Goal: Check status: Check status

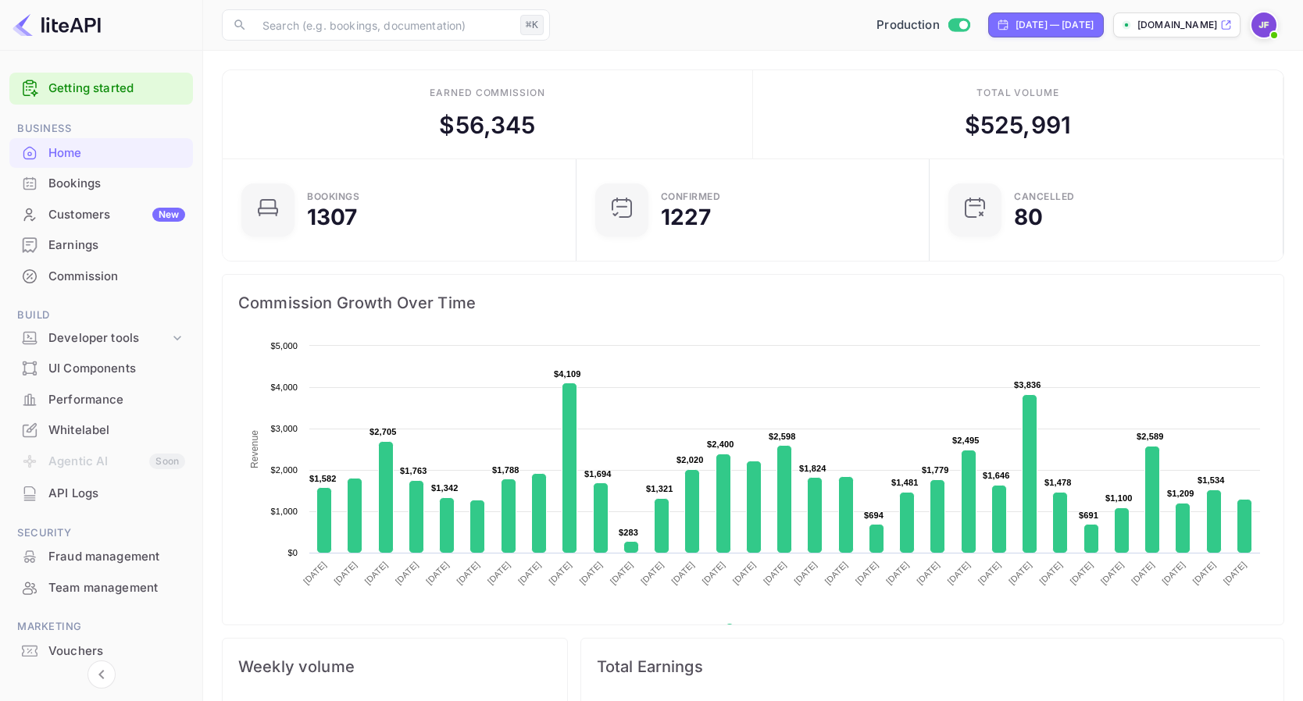
scroll to position [254, 344]
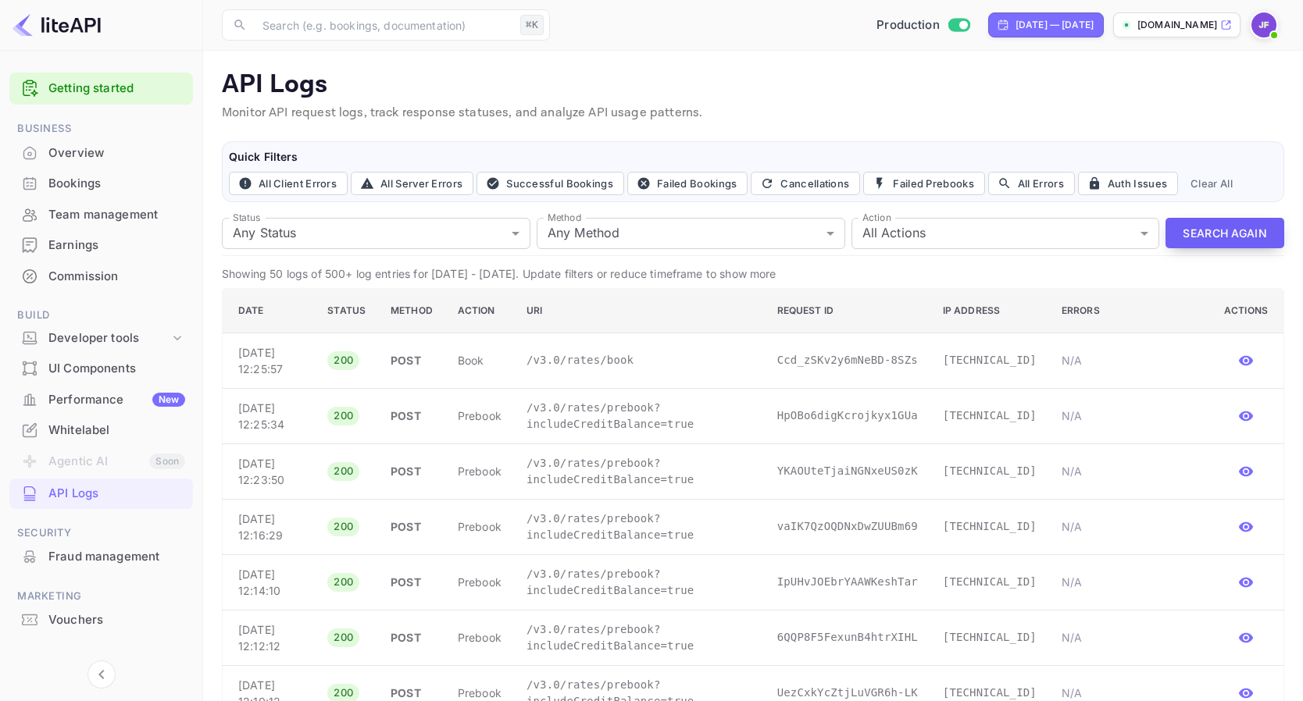
click at [1212, 224] on button "Search Again" at bounding box center [1225, 233] width 119 height 30
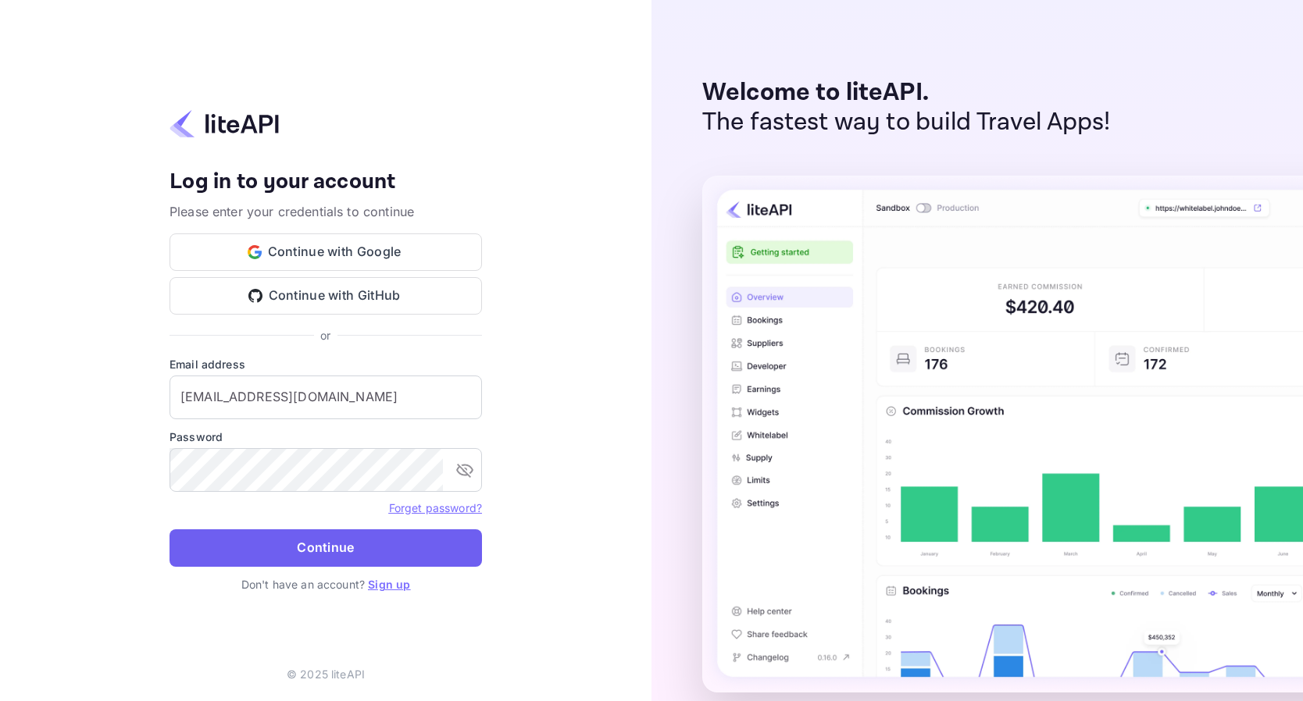
click at [297, 538] on button "Continue" at bounding box center [326, 548] width 312 height 37
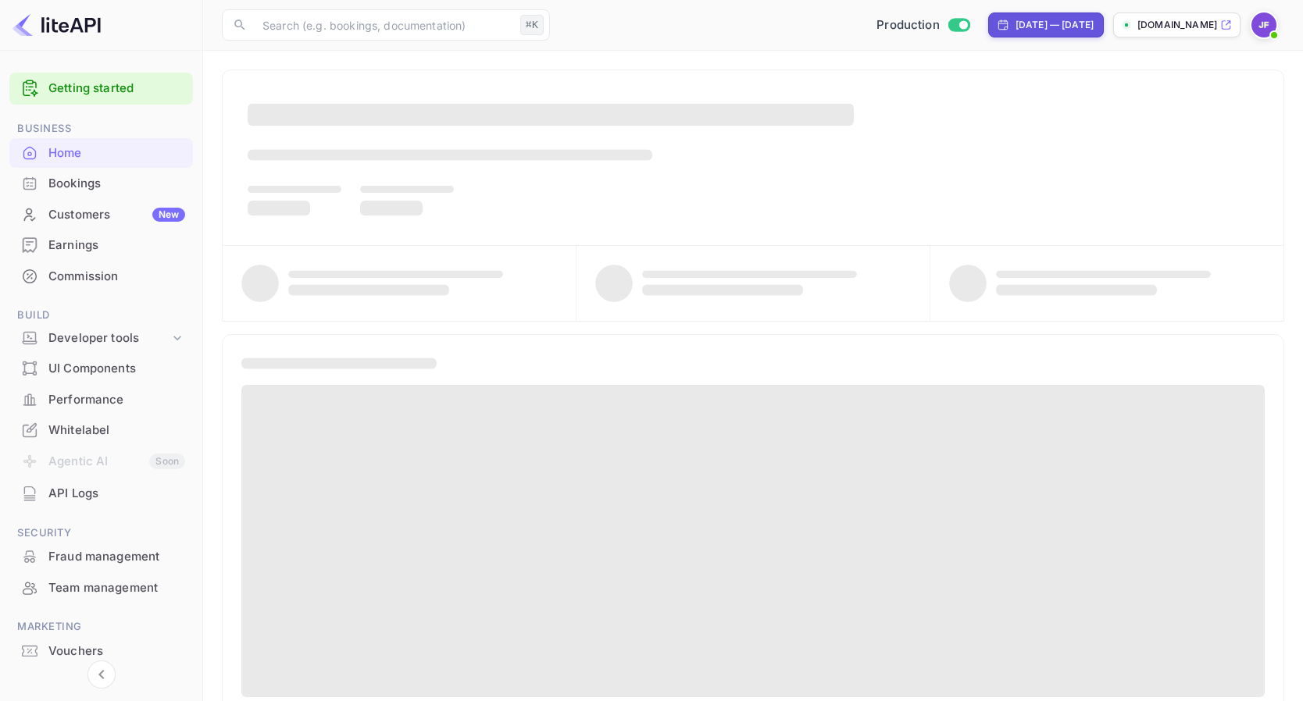
click at [988, 35] on div "[DATE] — [DATE]" at bounding box center [1046, 24] width 116 height 25
select select "6"
select select "2025"
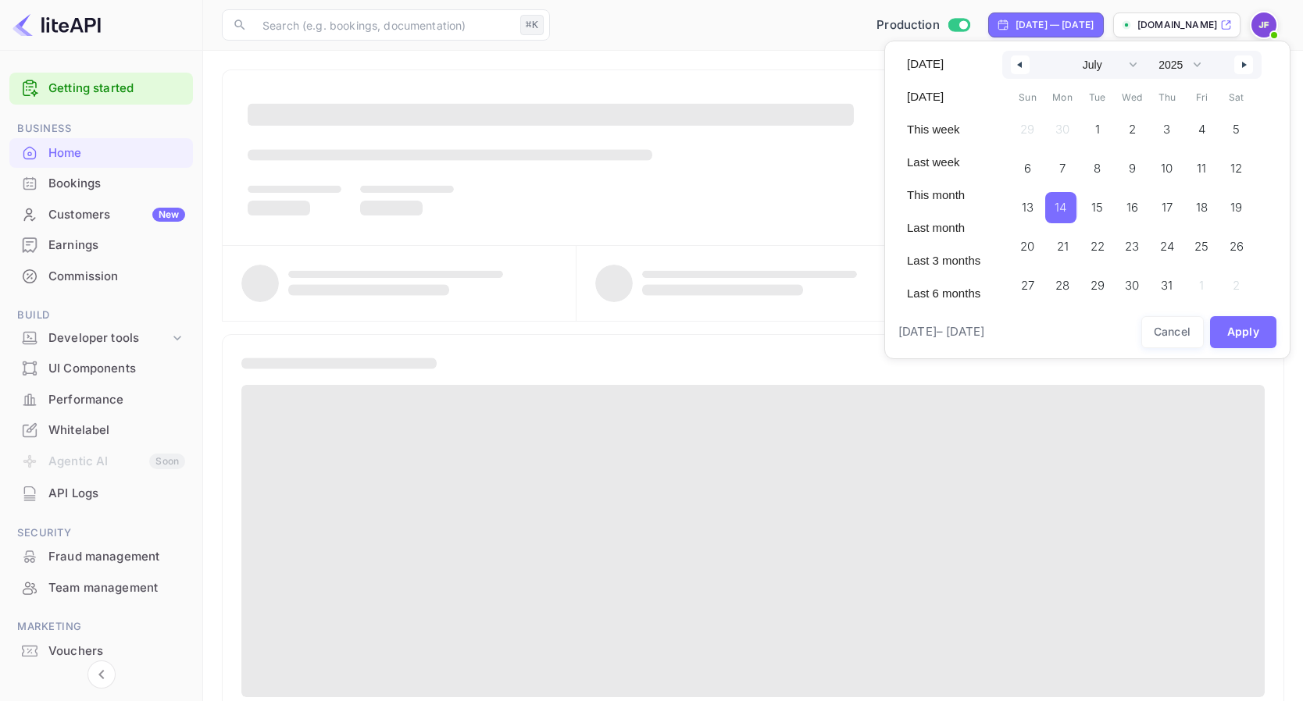
click at [1059, 212] on span "14" at bounding box center [1060, 207] width 31 height 31
click at [1252, 69] on button "button" at bounding box center [1243, 64] width 19 height 19
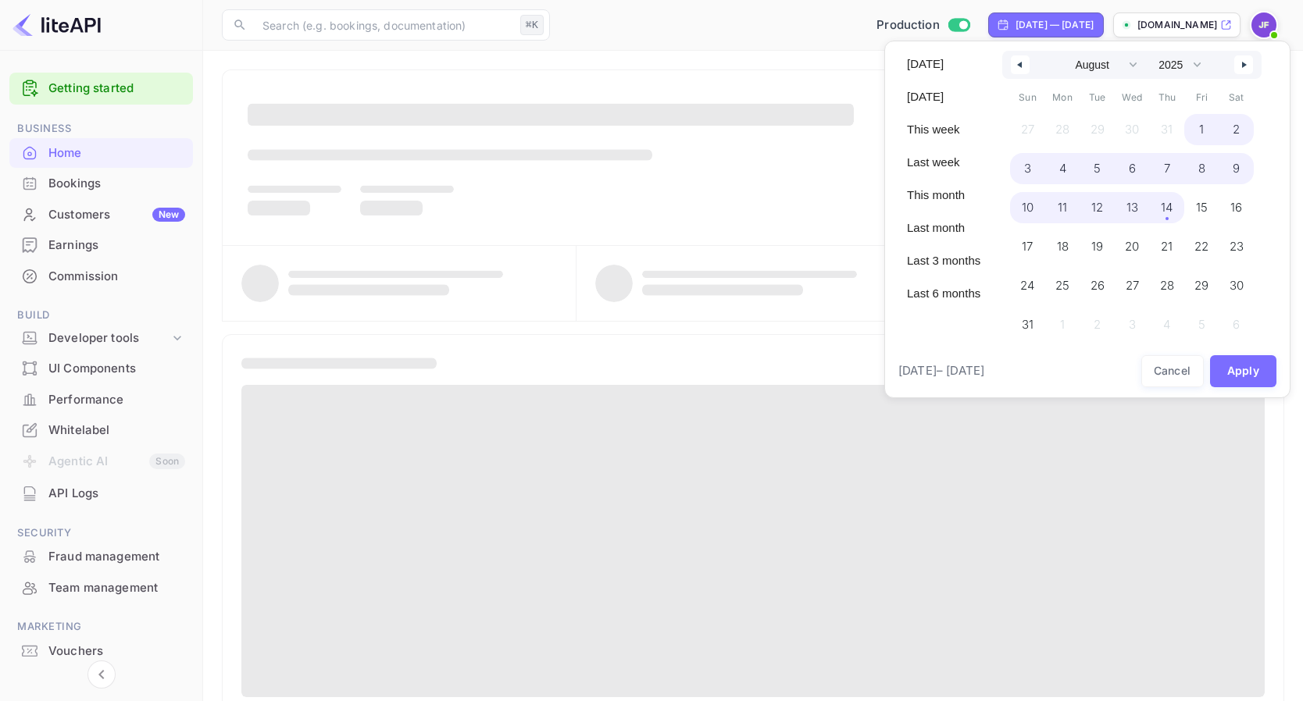
click at [1180, 210] on span "14" at bounding box center [1166, 207] width 35 height 31
select select "6"
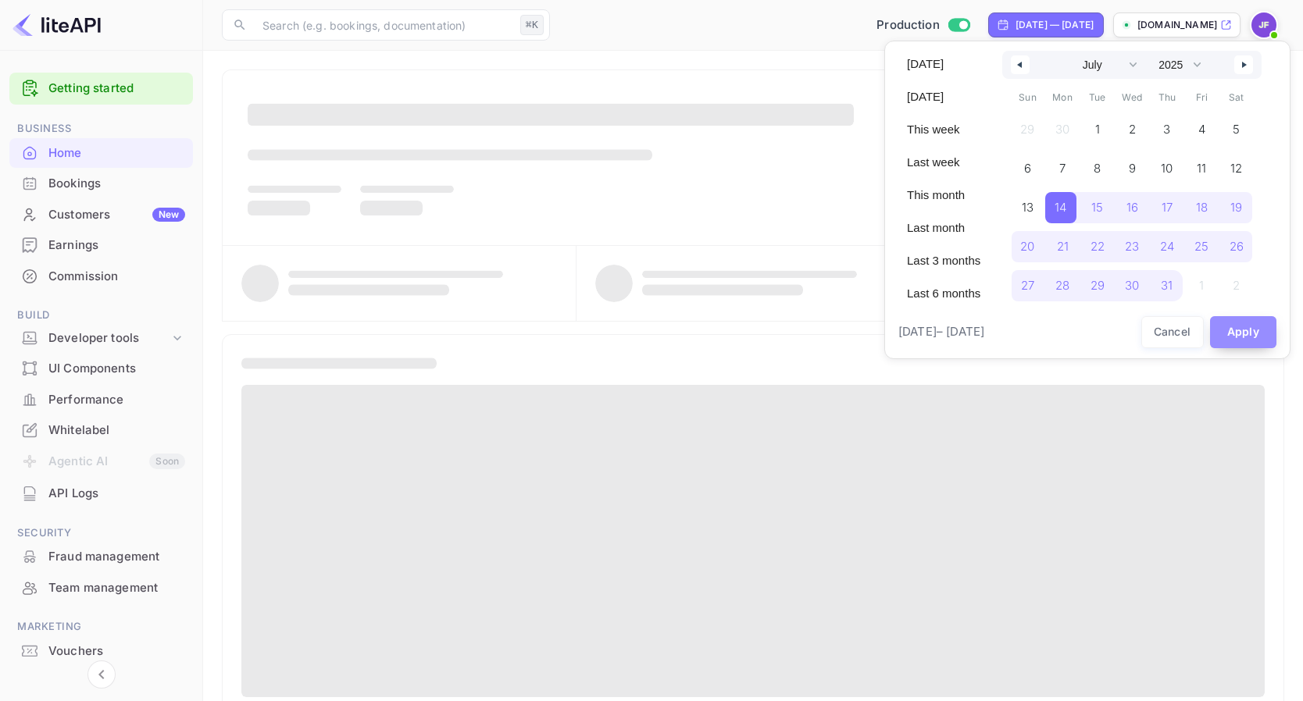
click at [1255, 333] on button "Apply" at bounding box center [1243, 332] width 67 height 32
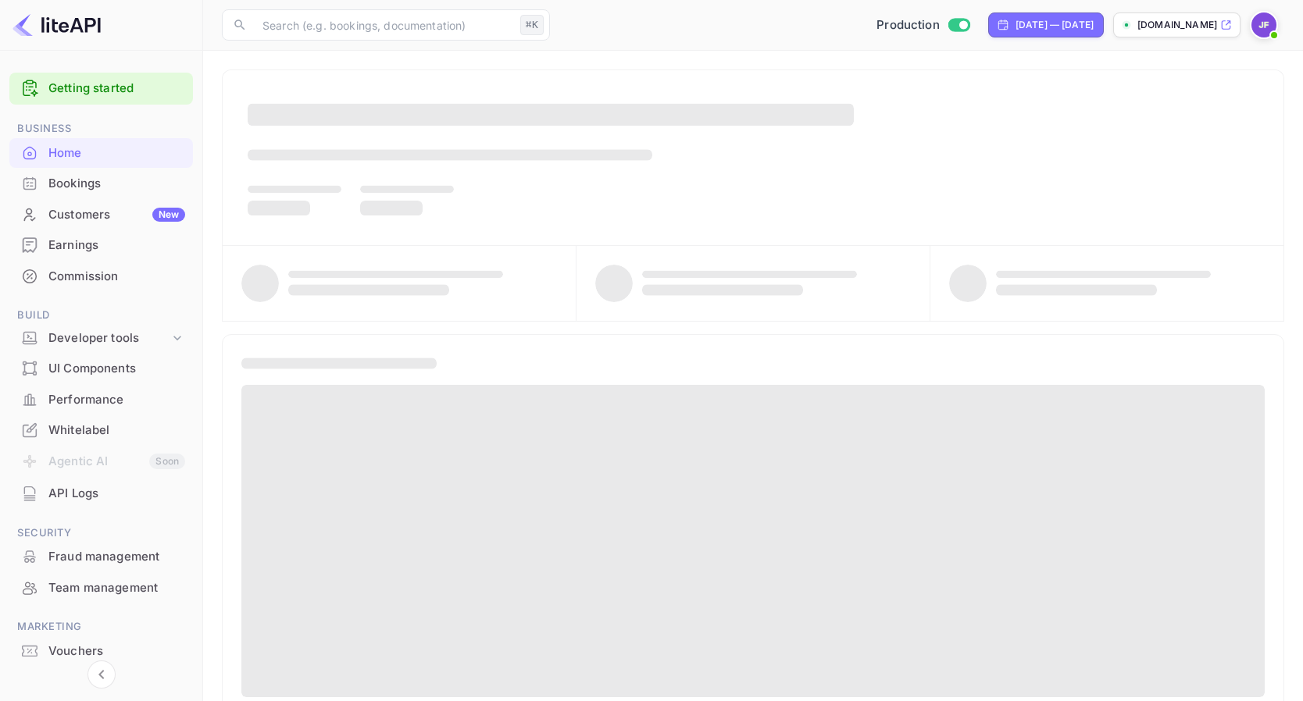
click at [988, 32] on div "Jul 13, 2025 — Aug 13, 2025" at bounding box center [1046, 24] width 116 height 25
select select "6"
select select "2025"
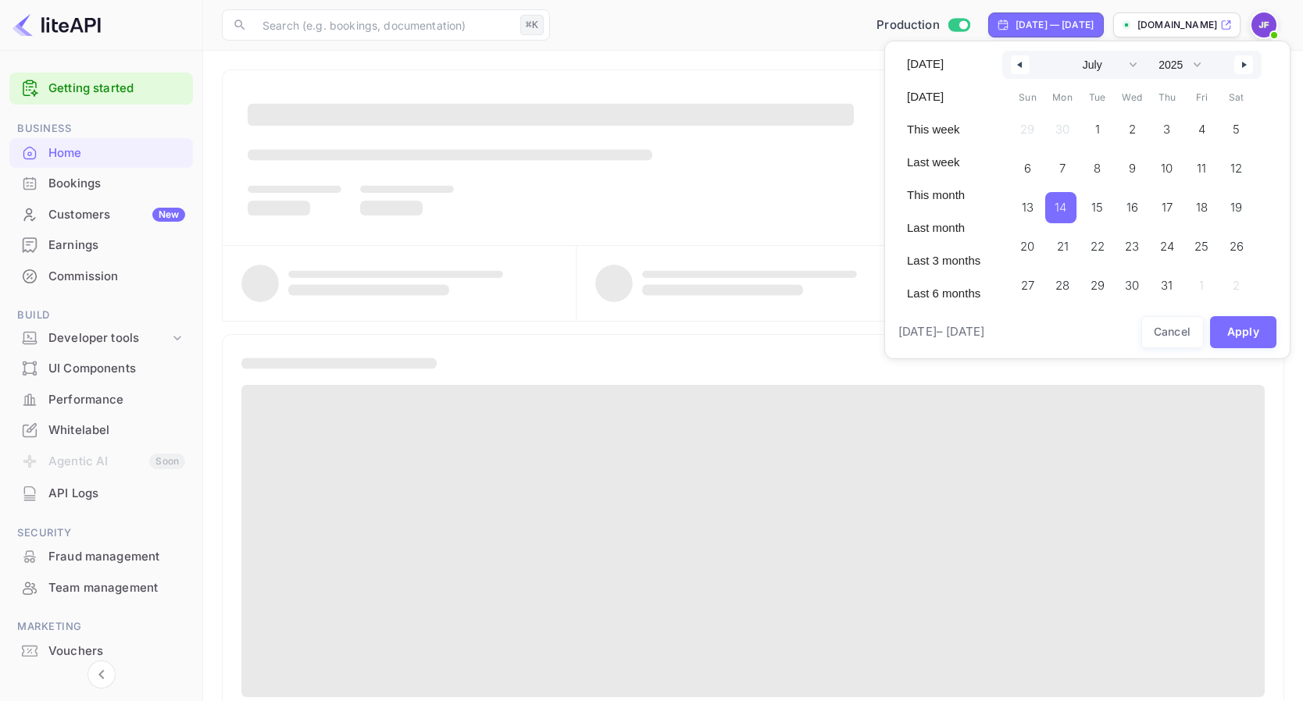
click at [1066, 207] on span "14" at bounding box center [1061, 208] width 12 height 28
click at [1244, 66] on button "button" at bounding box center [1243, 64] width 19 height 19
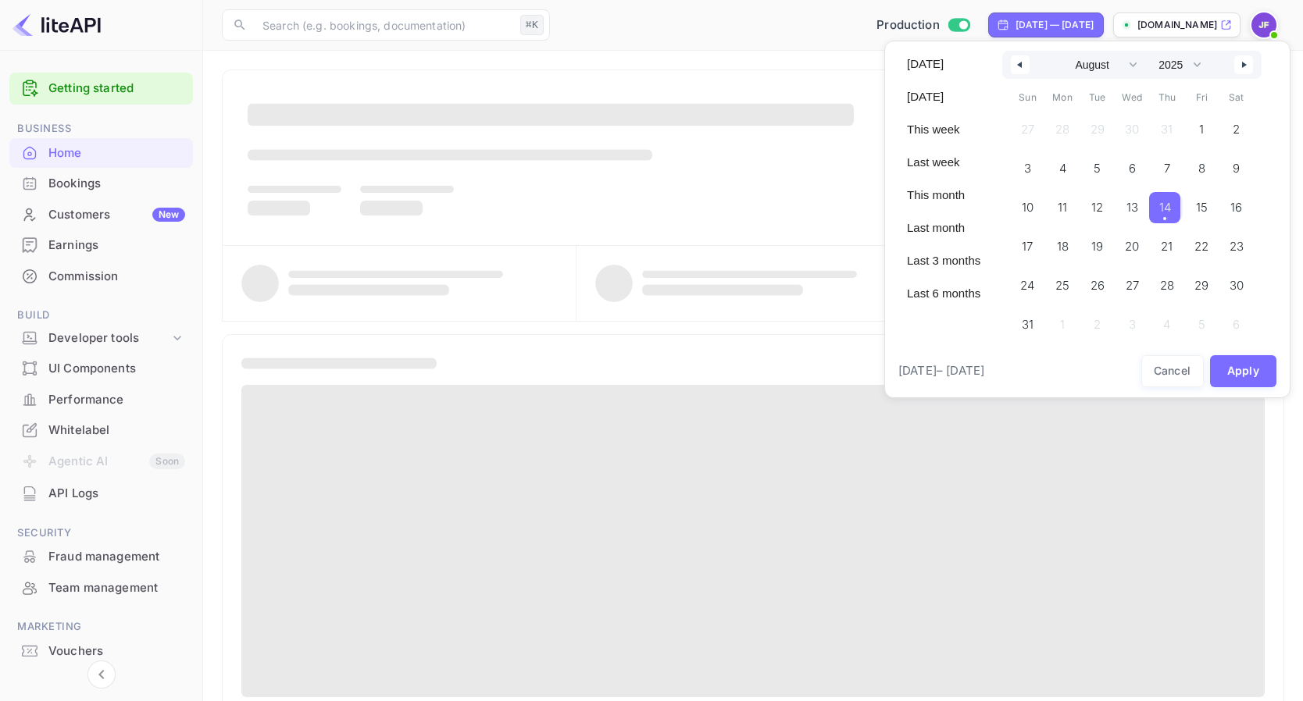
click at [1179, 215] on span "14" at bounding box center [1164, 207] width 31 height 31
select select "6"
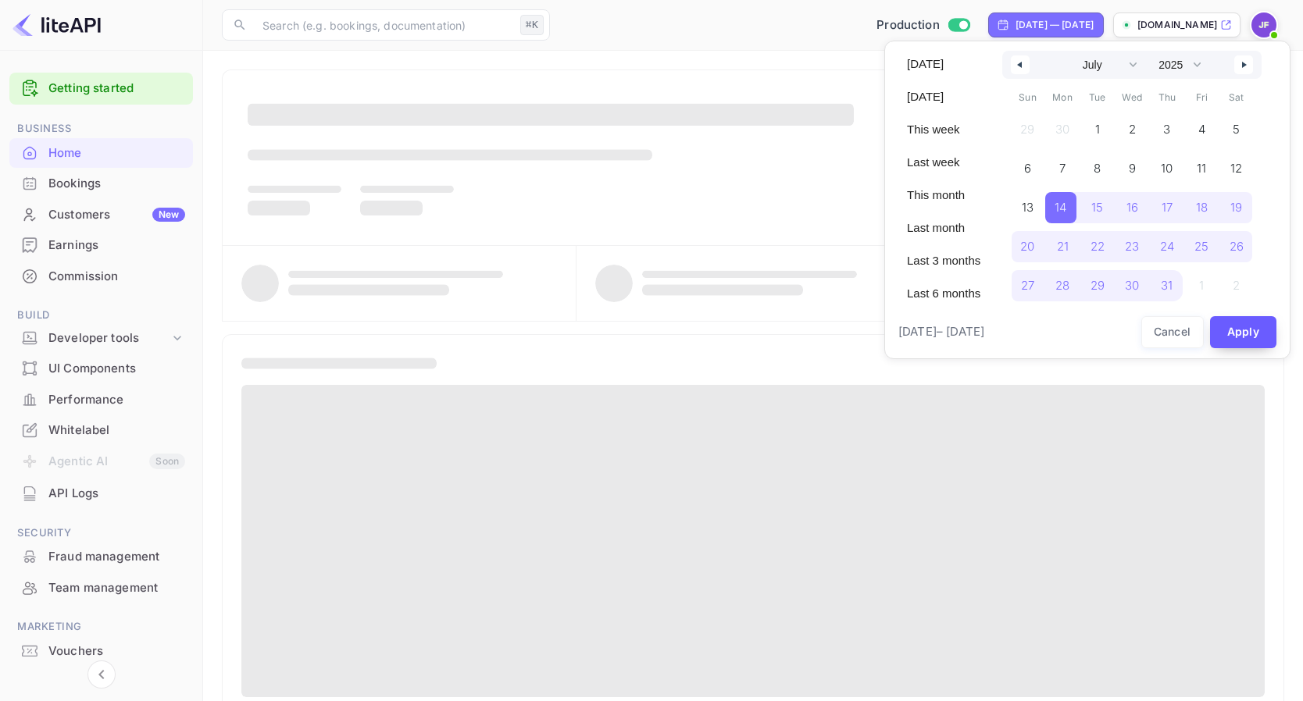
click at [1246, 334] on button "Apply" at bounding box center [1243, 332] width 67 height 32
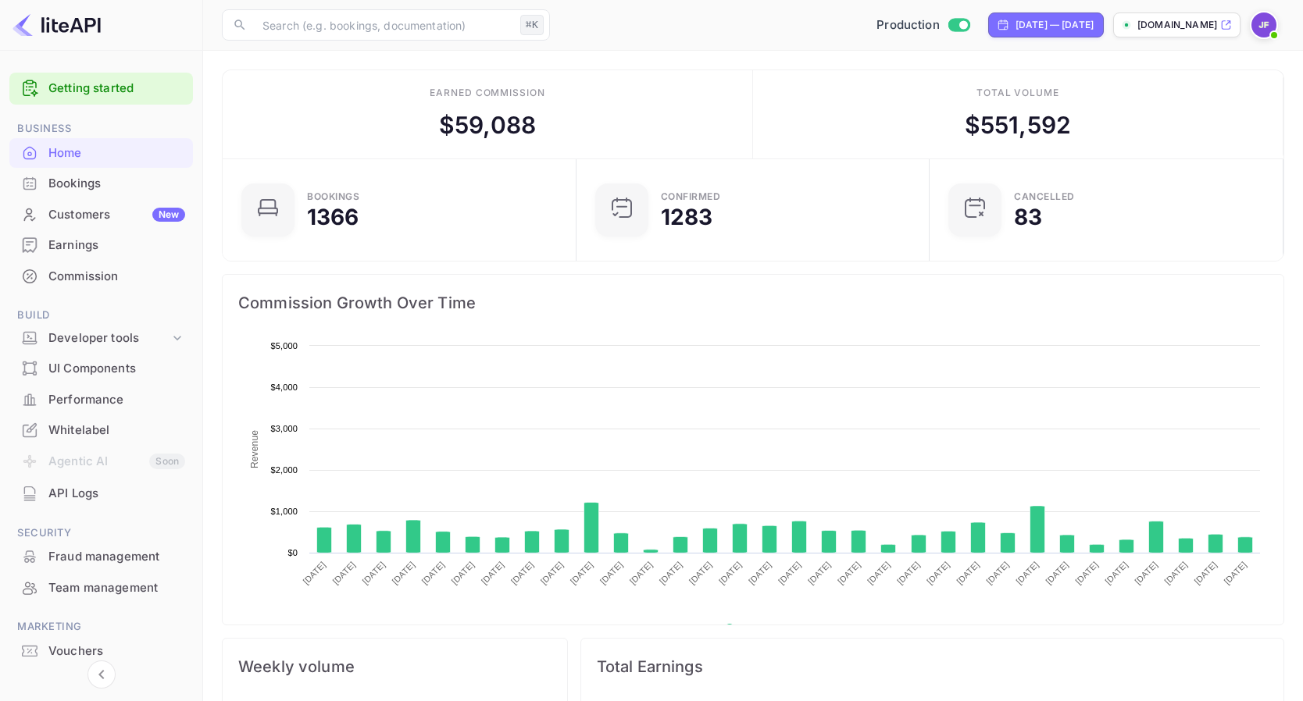
scroll to position [254, 344]
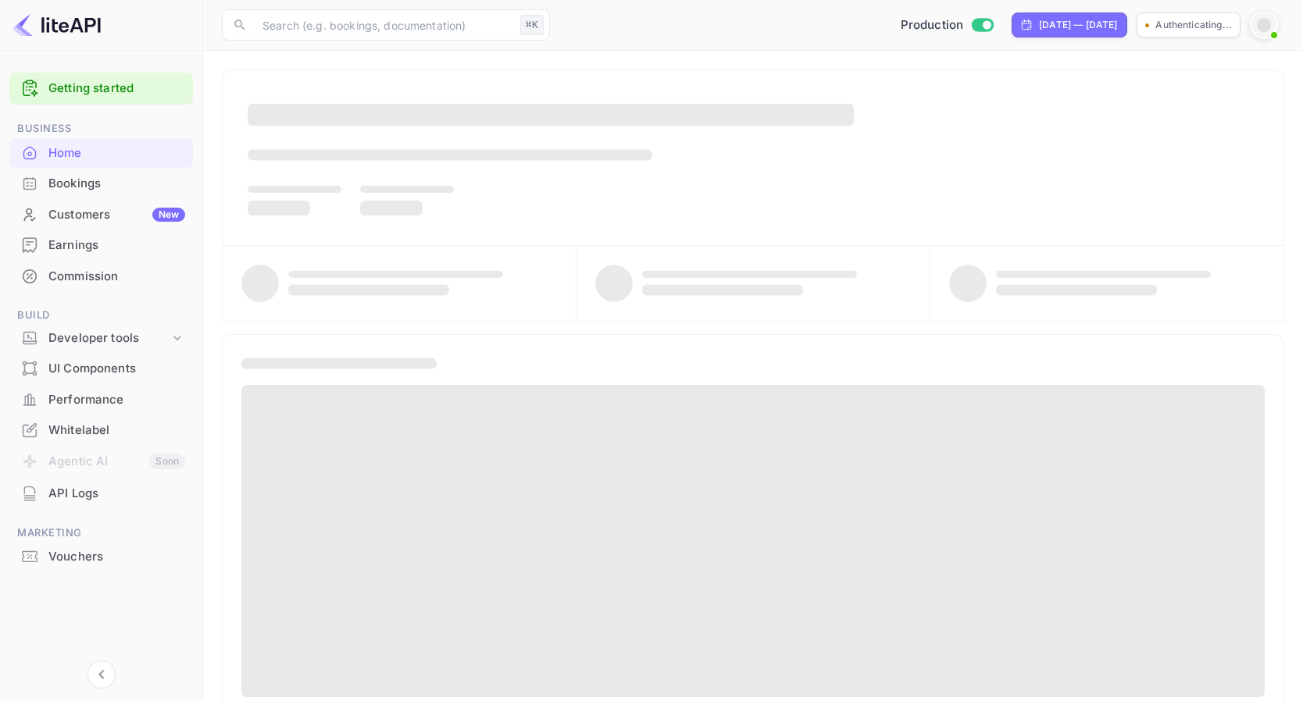
click at [90, 487] on div "API Logs" at bounding box center [116, 494] width 137 height 18
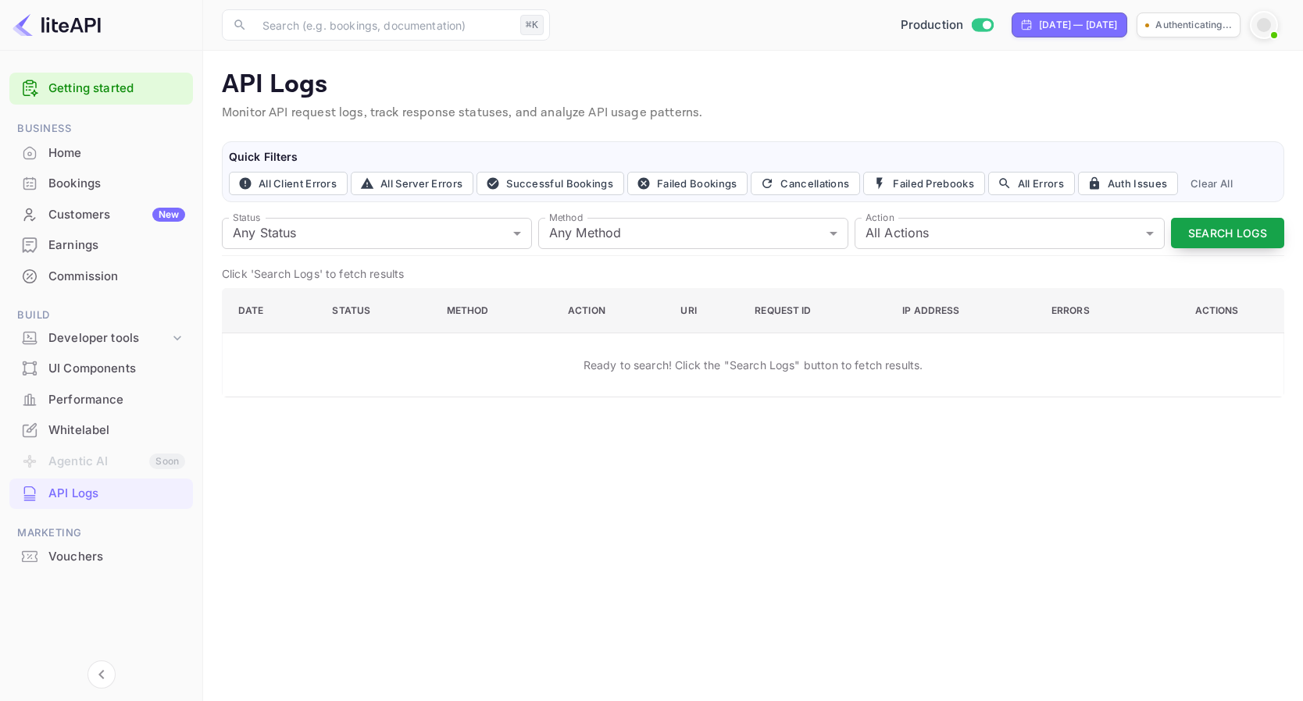
click at [1210, 236] on button "Search Logs" at bounding box center [1227, 233] width 113 height 30
